Goal: Check status: Check status

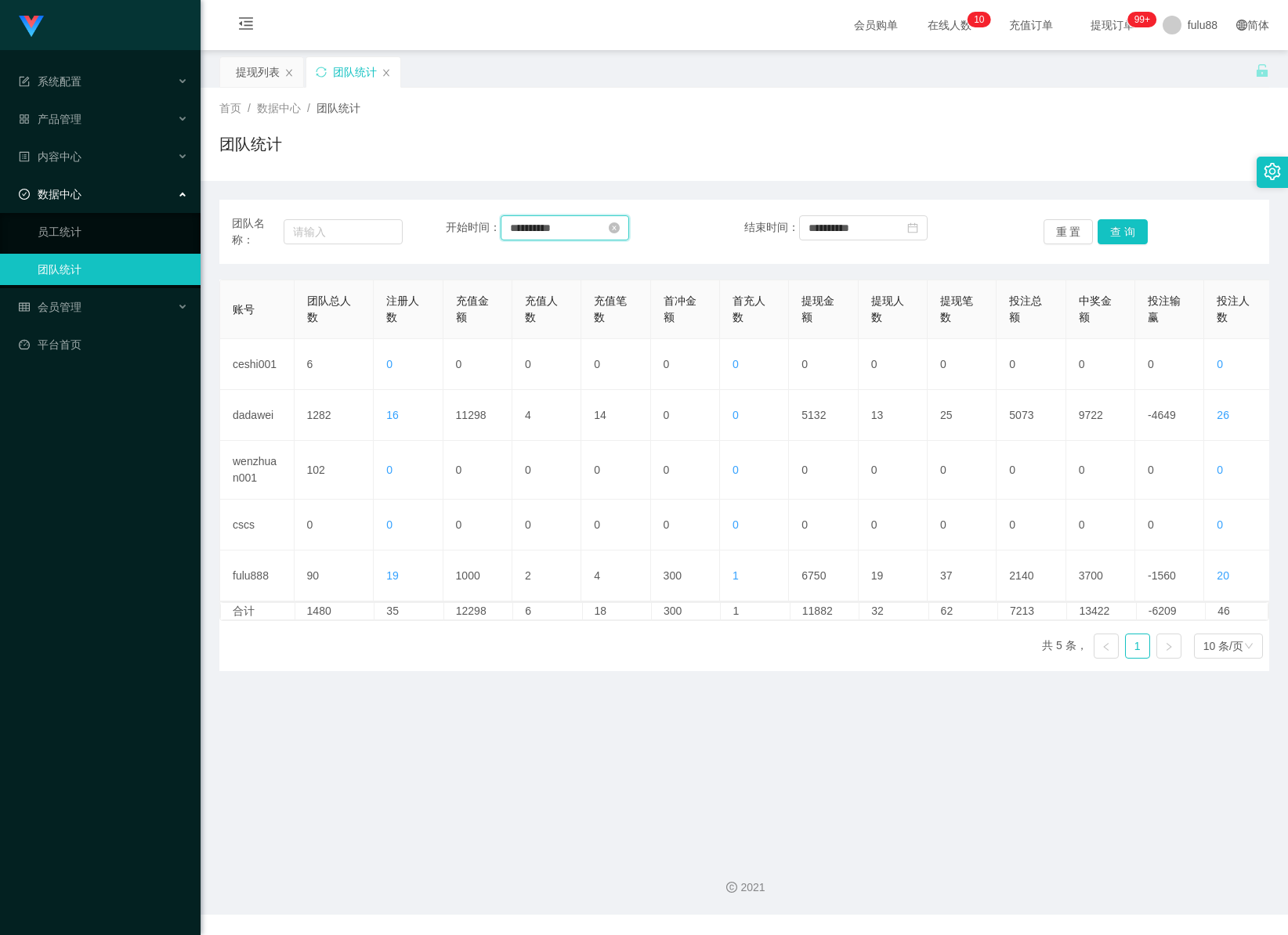
click at [592, 228] on input "**********" at bounding box center [565, 228] width 128 height 25
click at [676, 222] on input "**********" at bounding box center [608, 228] width 202 height 18
type input "*"
click at [613, 159] on div "团队统计" at bounding box center [745, 150] width 1050 height 36
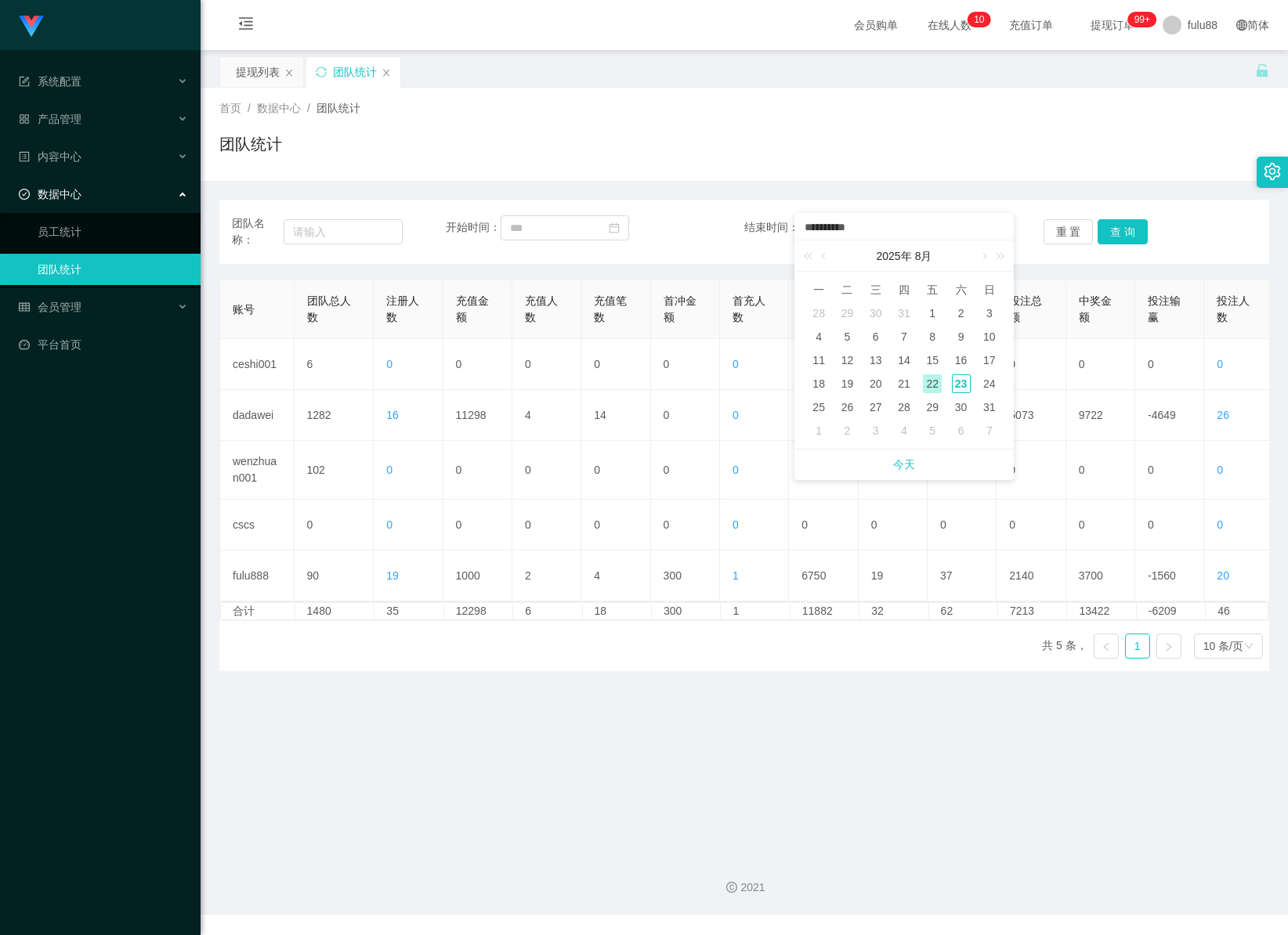
click at [999, 178] on div "首页 / 数据中心 / 团队统计 / 团队统计" at bounding box center [744, 135] width 1088 height 93
click at [919, 227] on icon "图标: close-circle" at bounding box center [913, 228] width 11 height 11
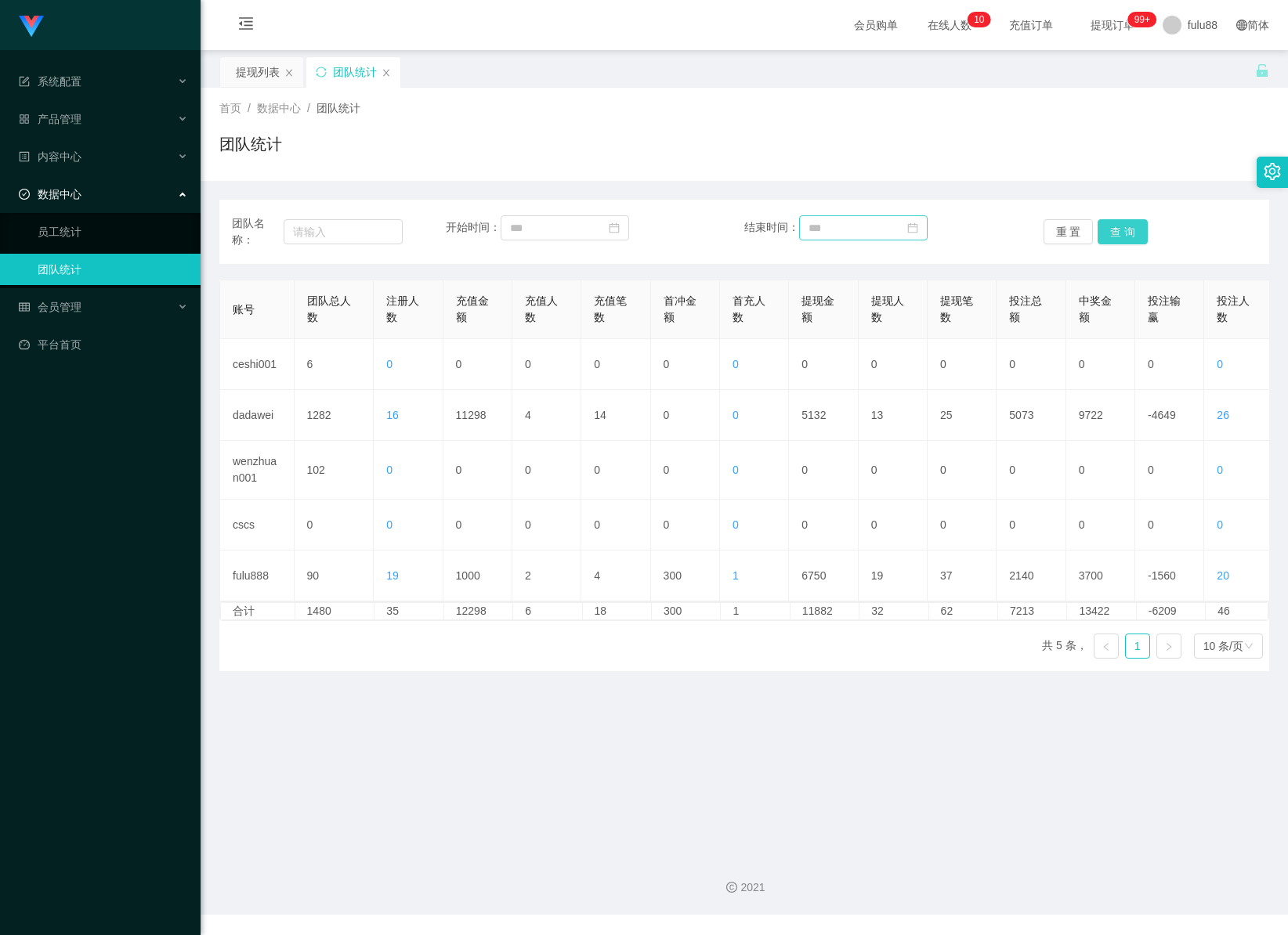
click at [1100, 224] on button "查 询" at bounding box center [1123, 232] width 50 height 25
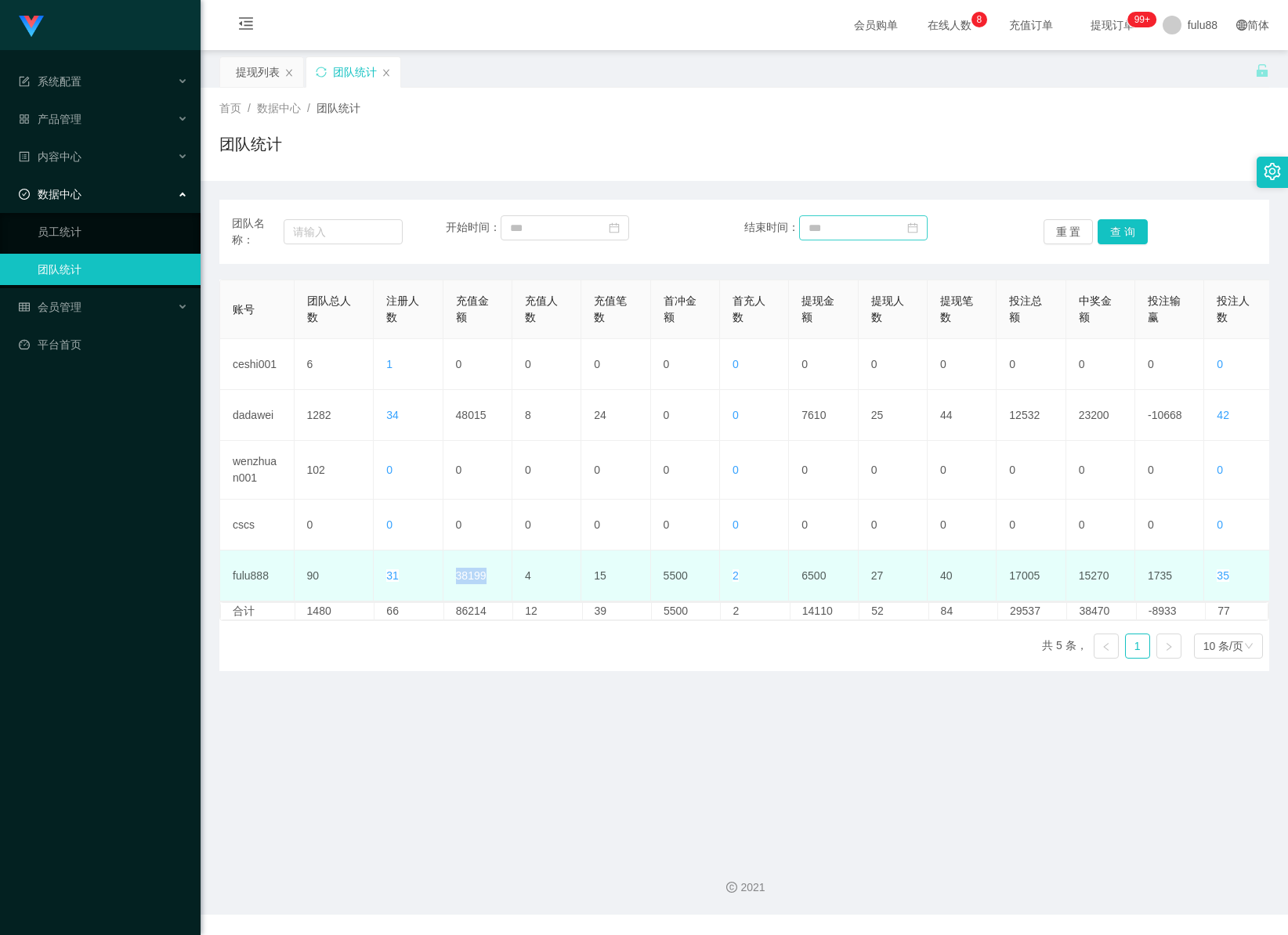
drag, startPoint x: 457, startPoint y: 578, endPoint x: 485, endPoint y: 575, distance: 28.2
click at [485, 575] on td "38199" at bounding box center [478, 576] width 69 height 51
click at [481, 579] on td "38199" at bounding box center [478, 576] width 69 height 51
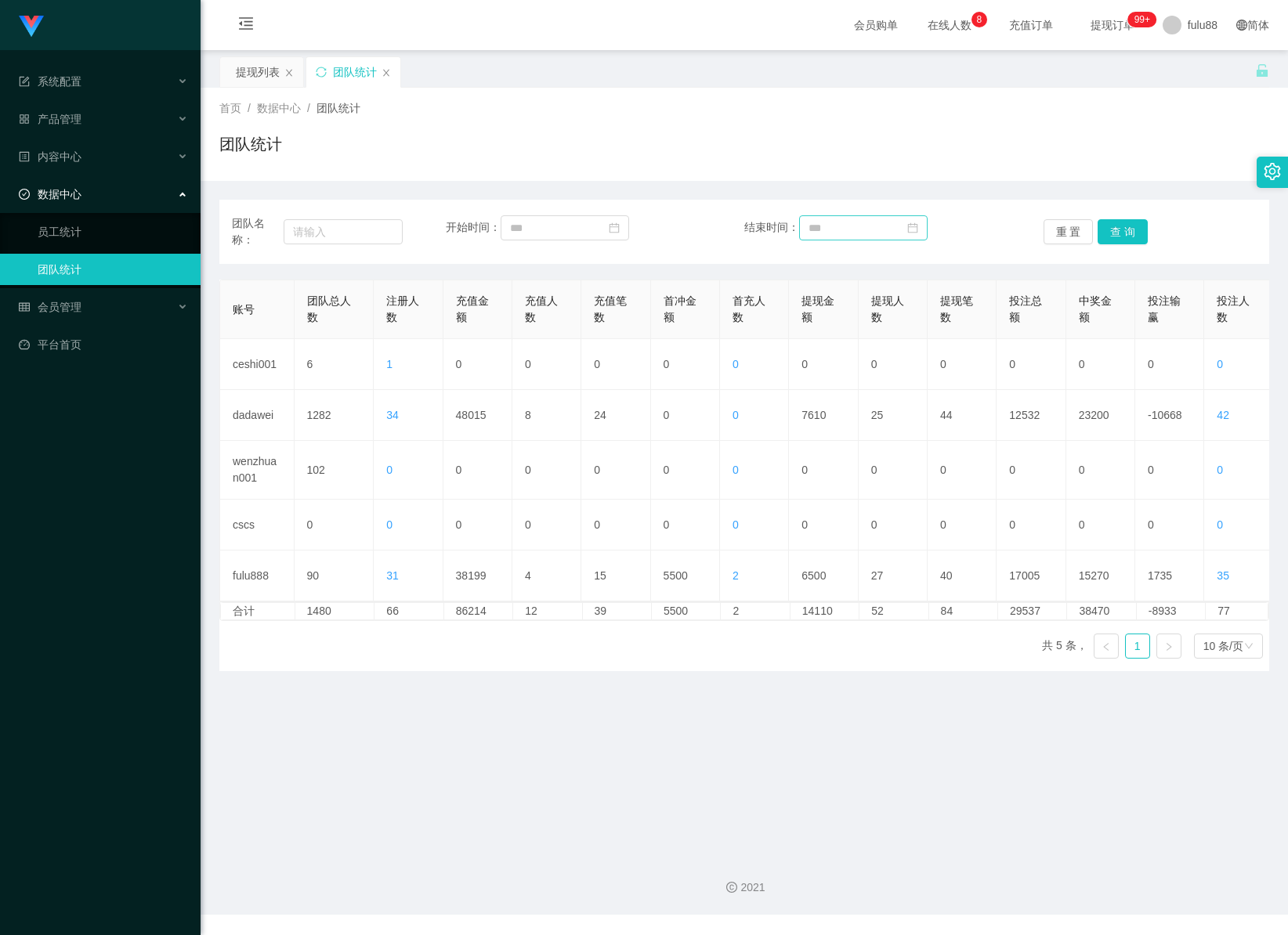
drag, startPoint x: 403, startPoint y: 765, endPoint x: 418, endPoint y: 752, distance: 19.8
click at [405, 765] on main "关闭左侧 关闭右侧 关闭其它 刷新页面 提现列表 团队统计 首页 / 数据中心 / 团队统计 / 团队统计 团队名称： 开始时间： 结束时间： 重 置 查 询…" at bounding box center [744, 446] width 1088 height 792
click at [1098, 231] on button "查 询" at bounding box center [1123, 232] width 50 height 25
click at [1104, 228] on button "查 询" at bounding box center [1123, 232] width 50 height 25
